Goal: Task Accomplishment & Management: Use online tool/utility

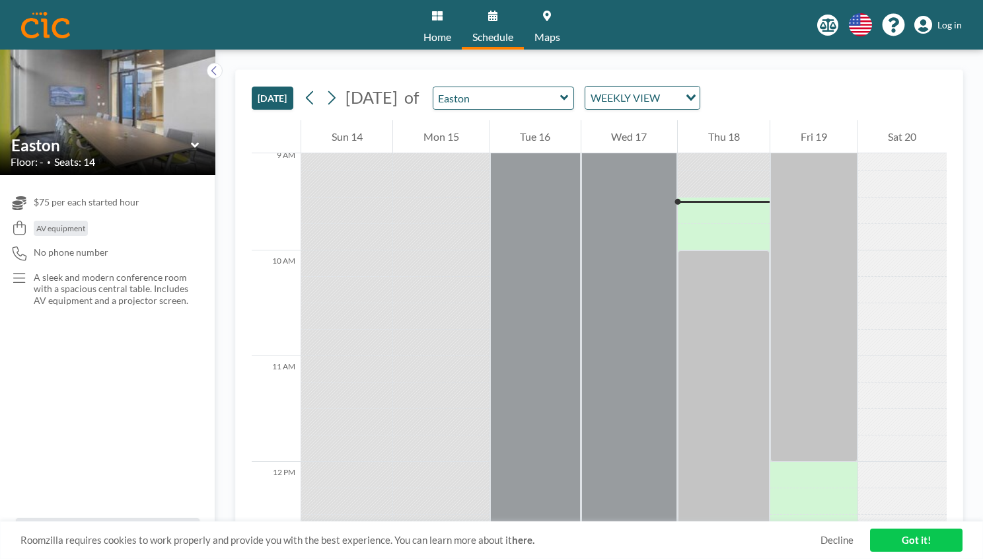
scroll to position [977, 0]
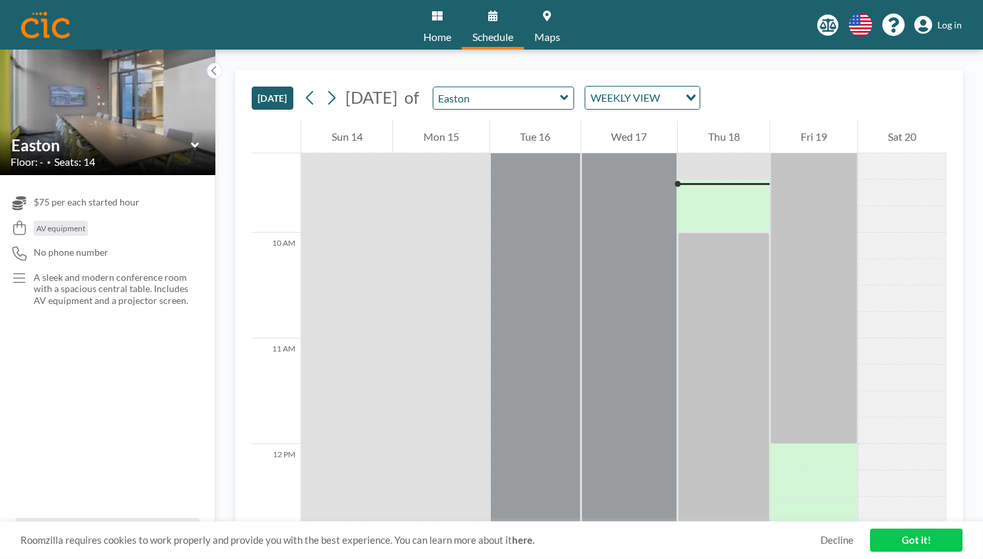
click at [84, 127] on img at bounding box center [107, 112] width 215 height 143
click at [193, 145] on icon at bounding box center [194, 144] width 8 height 5
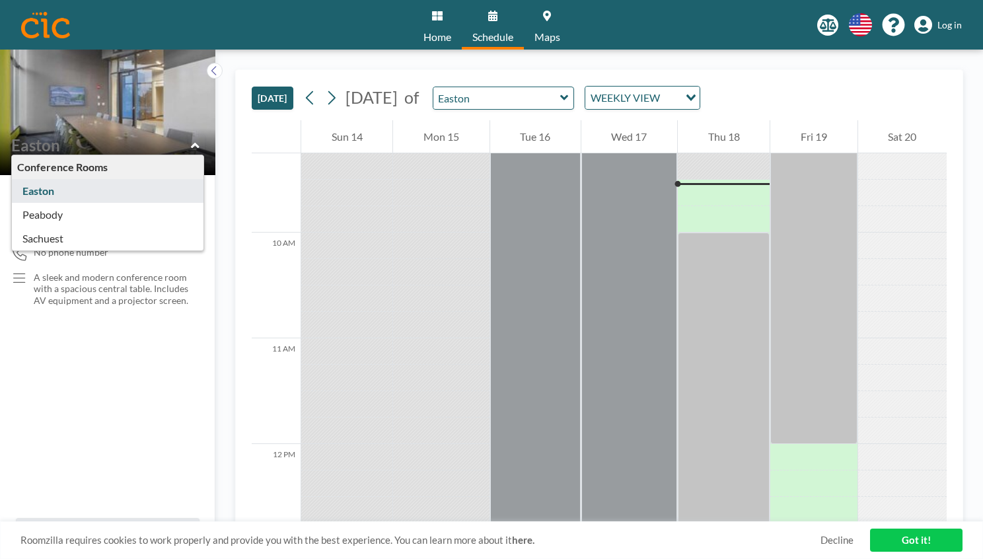
click at [157, 364] on div "$75 per each started hour AV equipment No phone number A sleek and modern confe…" at bounding box center [107, 346] width 215 height 343
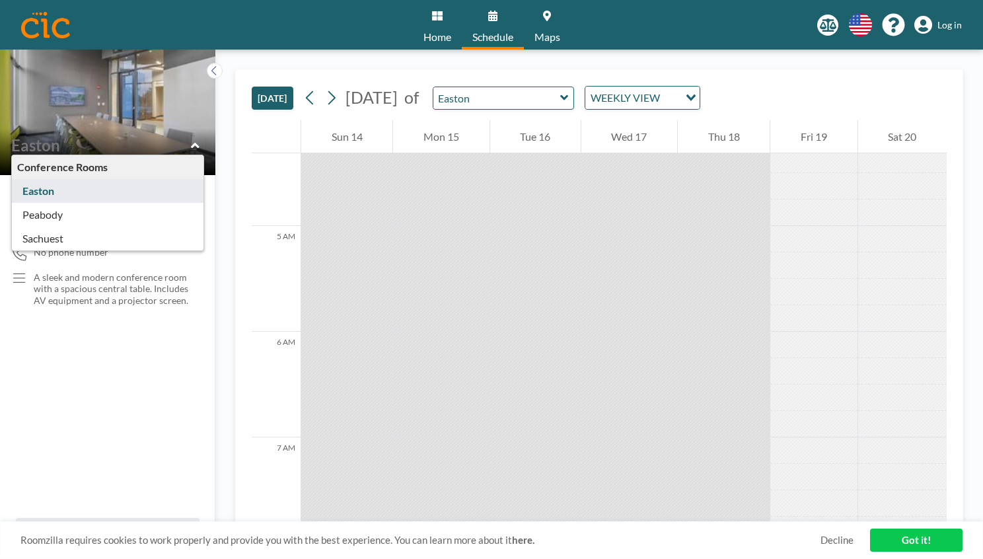
scroll to position [453, 0]
click at [699, 102] on div "Loading..." at bounding box center [689, 97] width 20 height 20
click at [878, 82] on div "[DATE] [DATE] of Easton WEEKLY VIEW Loading..." at bounding box center [599, 95] width 695 height 50
click at [330, 99] on icon at bounding box center [331, 98] width 13 height 20
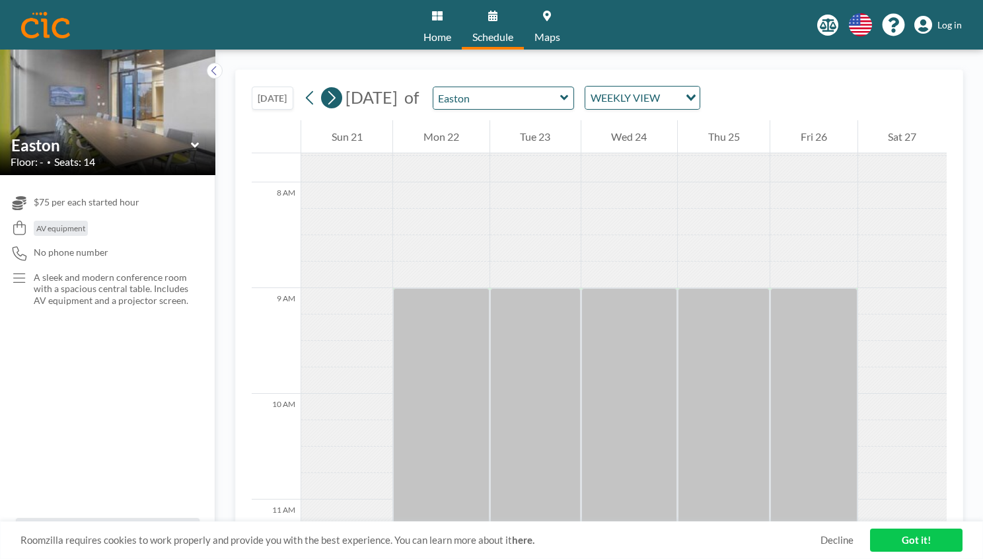
scroll to position [819, 0]
click at [330, 99] on icon at bounding box center [331, 98] width 13 height 20
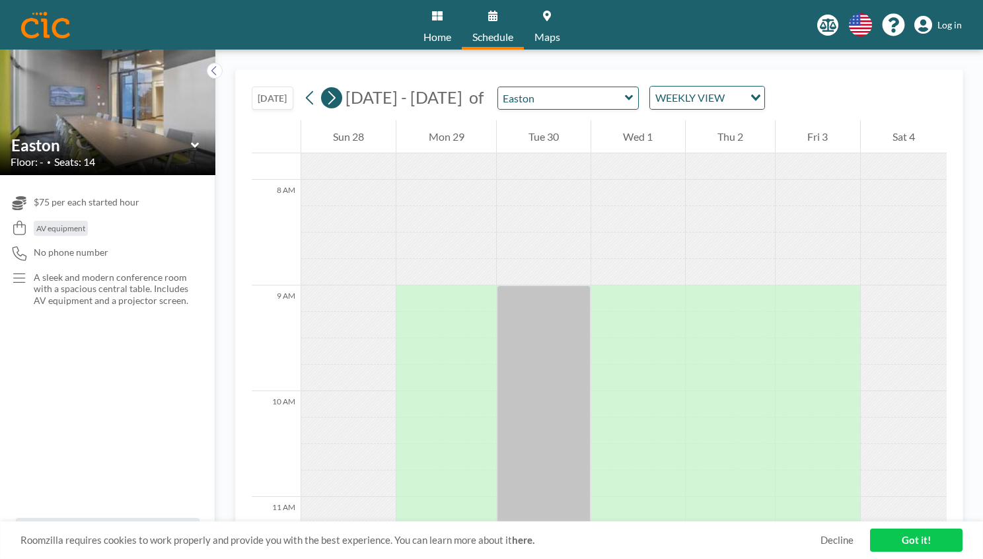
click at [334, 103] on icon at bounding box center [331, 98] width 13 height 20
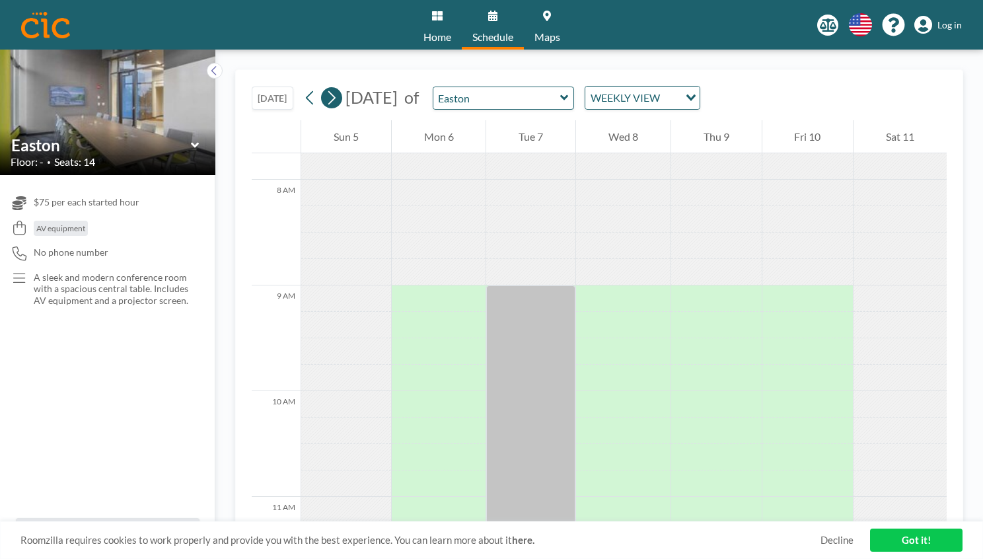
click at [334, 103] on icon at bounding box center [331, 98] width 13 height 20
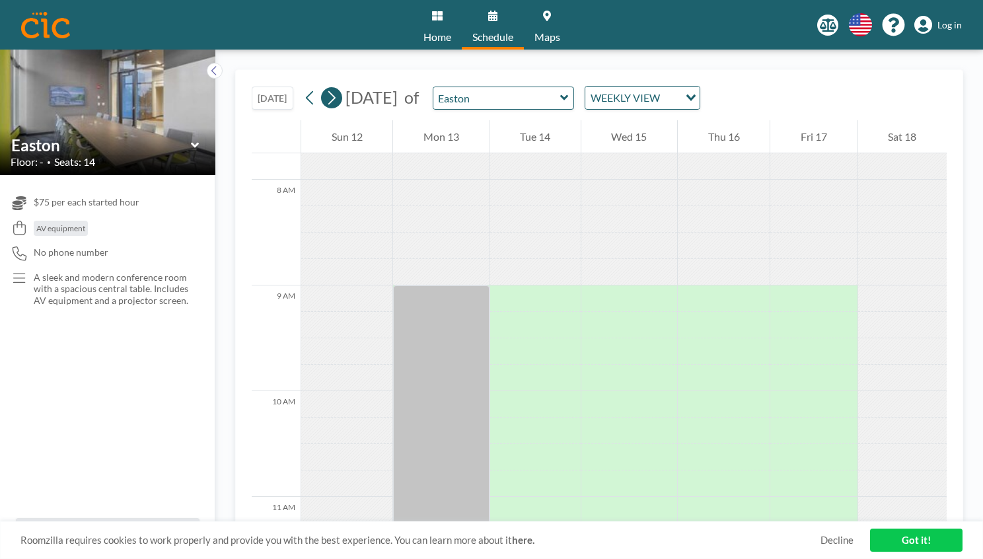
click at [334, 103] on icon at bounding box center [331, 98] width 13 height 20
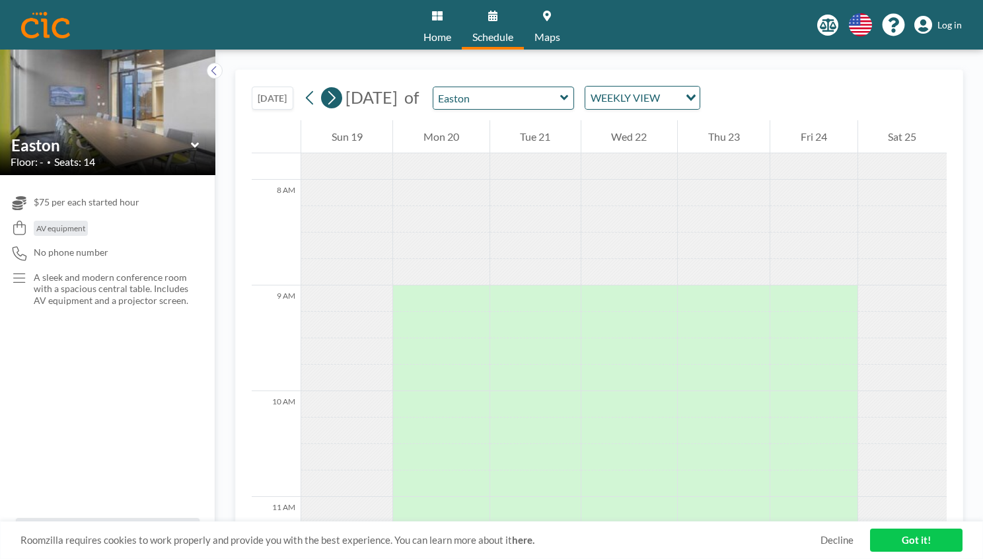
click at [334, 103] on icon at bounding box center [331, 98] width 13 height 20
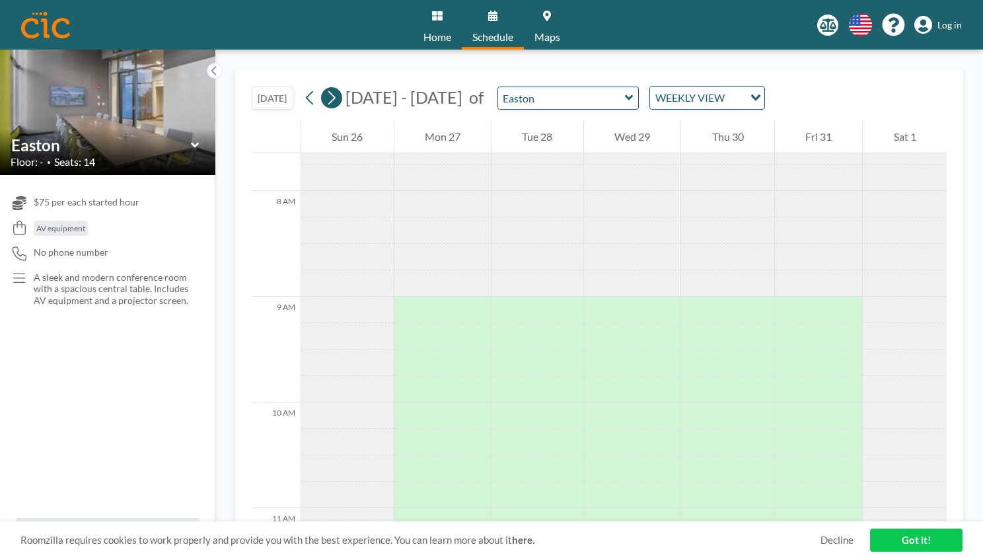
click at [334, 103] on icon at bounding box center [331, 98] width 13 height 20
